Goal: Information Seeking & Learning: Learn about a topic

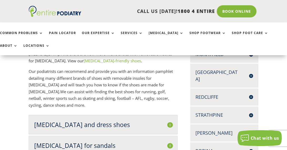
scroll to position [190, 0]
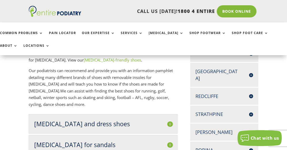
drag, startPoint x: 0, startPoint y: 0, endPoint x: 120, endPoint y: 103, distance: 158.0
click at [120, 119] on h2 "Orthotics and dress shoes" at bounding box center [103, 123] width 138 height 8
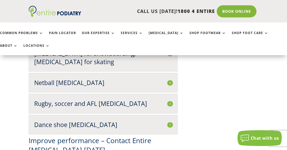
scroll to position [781, 0]
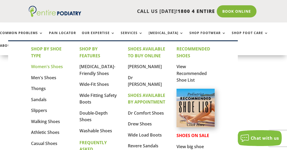
click at [53, 65] on link "Women's Shoes" at bounding box center [47, 66] width 32 height 6
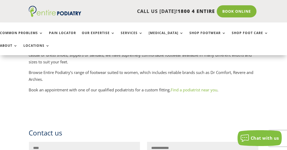
scroll to position [905, 0]
click at [243, 14] on link "Book Online" at bounding box center [237, 11] width 42 height 12
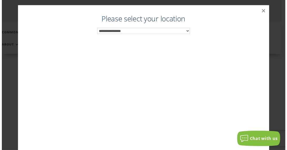
scroll to position [878, 0]
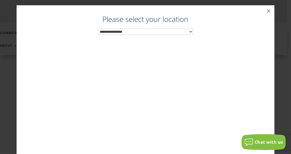
click at [163, 32] on select "**********" at bounding box center [146, 31] width 96 height 7
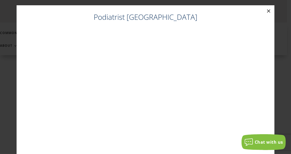
click at [263, 12] on button "×" at bounding box center [269, 11] width 12 height 12
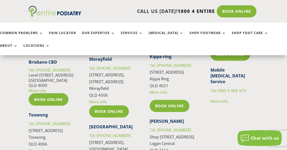
scroll to position [1405, 0]
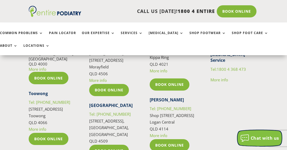
click at [263, 138] on span "Chat with us" at bounding box center [265, 138] width 28 height 6
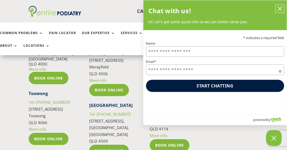
click at [276, 6] on button "close chatbox" at bounding box center [280, 9] width 8 height 8
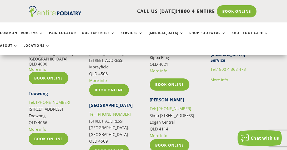
scroll to position [1426, 0]
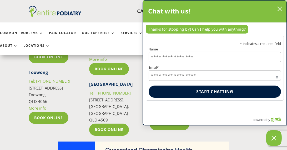
click at [280, 9] on div "Chat with us!" at bounding box center [215, 12] width 144 height 22
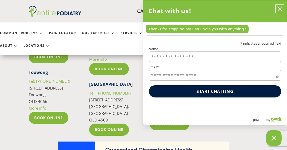
click at [278, 9] on button "close chatbox" at bounding box center [280, 9] width 8 height 8
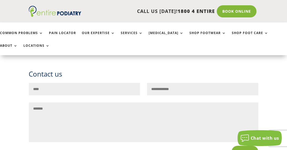
scroll to position [962, 0]
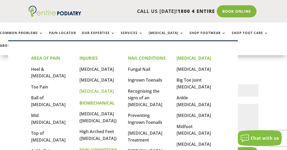
click at [87, 89] on link "[MEDICAL_DATA]" at bounding box center [97, 91] width 34 height 6
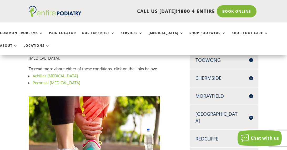
scroll to position [147, 0]
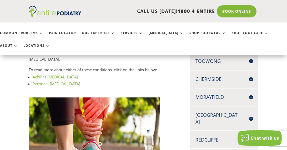
click at [58, 74] on link "Achilles tendonitis" at bounding box center [55, 76] width 45 height 5
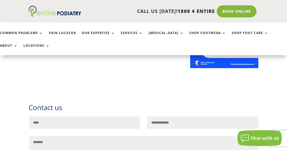
scroll to position [463, 0]
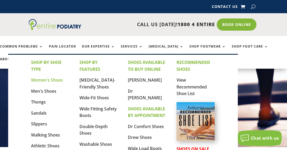
click at [58, 79] on link "Women's Shoes" at bounding box center [47, 80] width 32 height 6
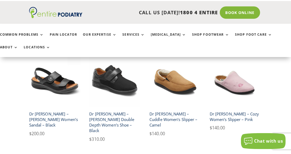
scroll to position [570, 0]
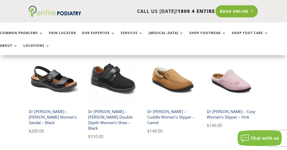
click at [239, 14] on link "Book Online" at bounding box center [237, 11] width 42 height 12
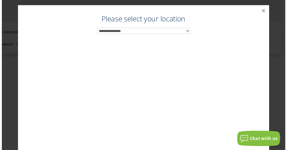
scroll to position [542, 0]
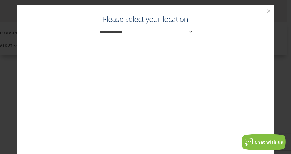
click at [152, 32] on select "**********" at bounding box center [146, 31] width 96 height 7
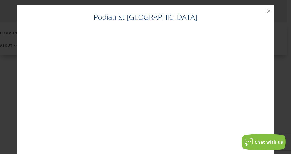
click at [266, 8] on button "×" at bounding box center [269, 11] width 12 height 12
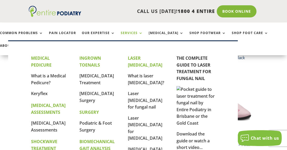
click at [135, 34] on link "Services" at bounding box center [132, 36] width 22 height 11
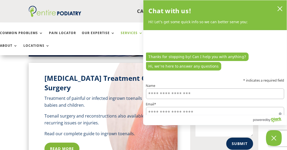
scroll to position [337, 0]
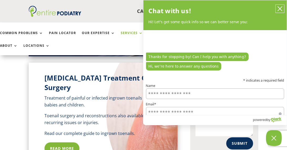
click at [278, 8] on icon "close chatbox" at bounding box center [280, 8] width 5 height 5
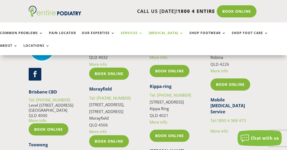
scroll to position [1033, 0]
